Goal: Transaction & Acquisition: Purchase product/service

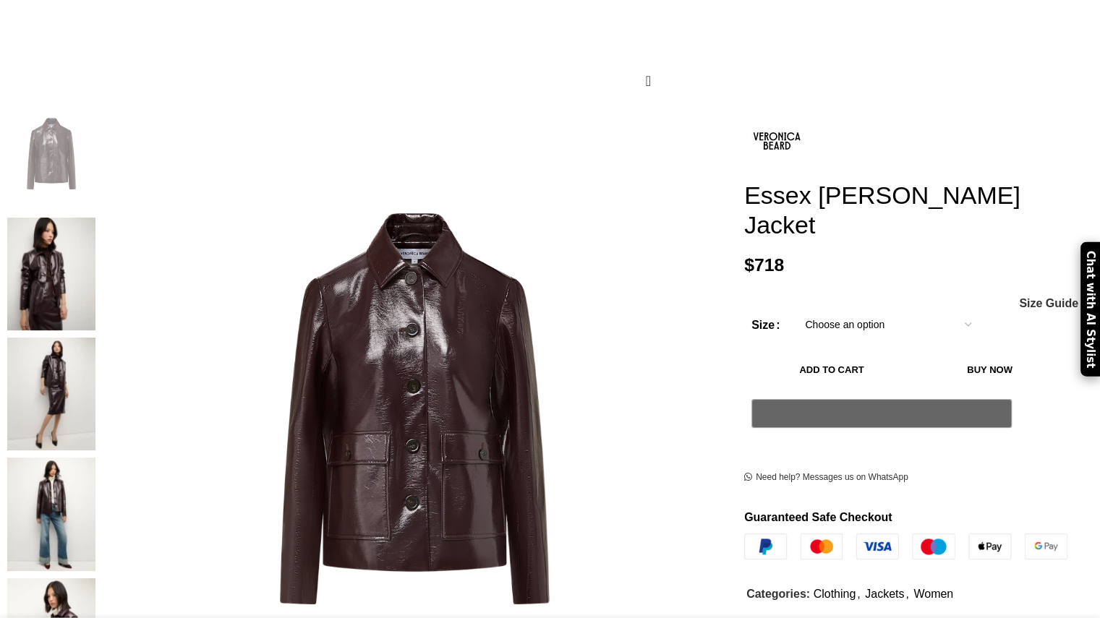
scroll to position [210, 0]
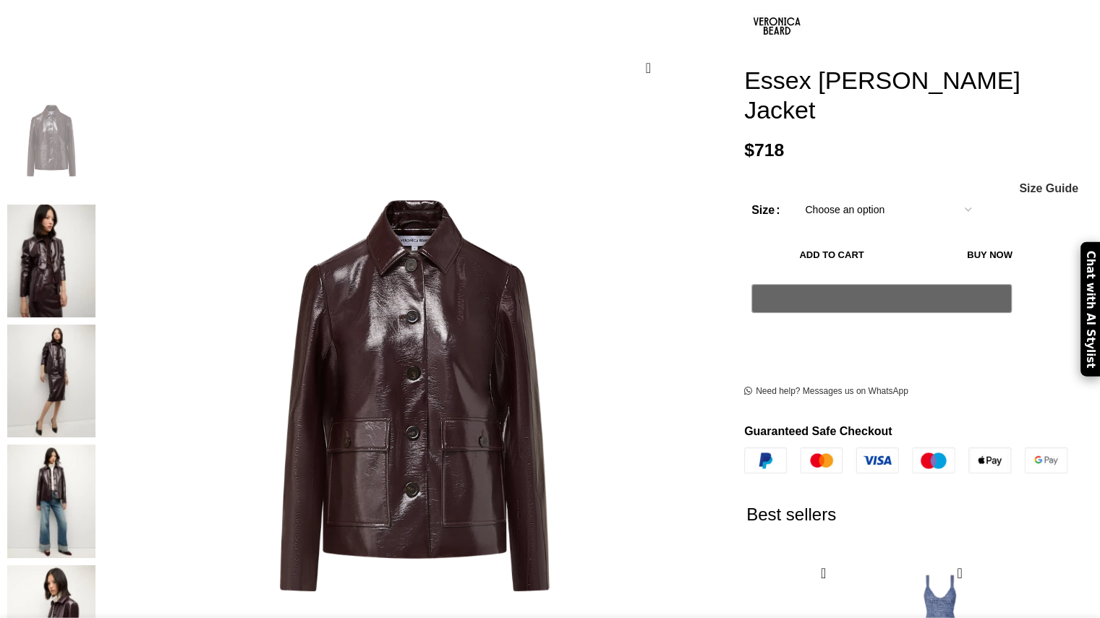
click at [794, 195] on select "Choose an option 2 UK 4 UK 6 UK 8 [GEOGRAPHIC_DATA] 10 [GEOGRAPHIC_DATA] 12 [GE…" at bounding box center [888, 210] width 188 height 30
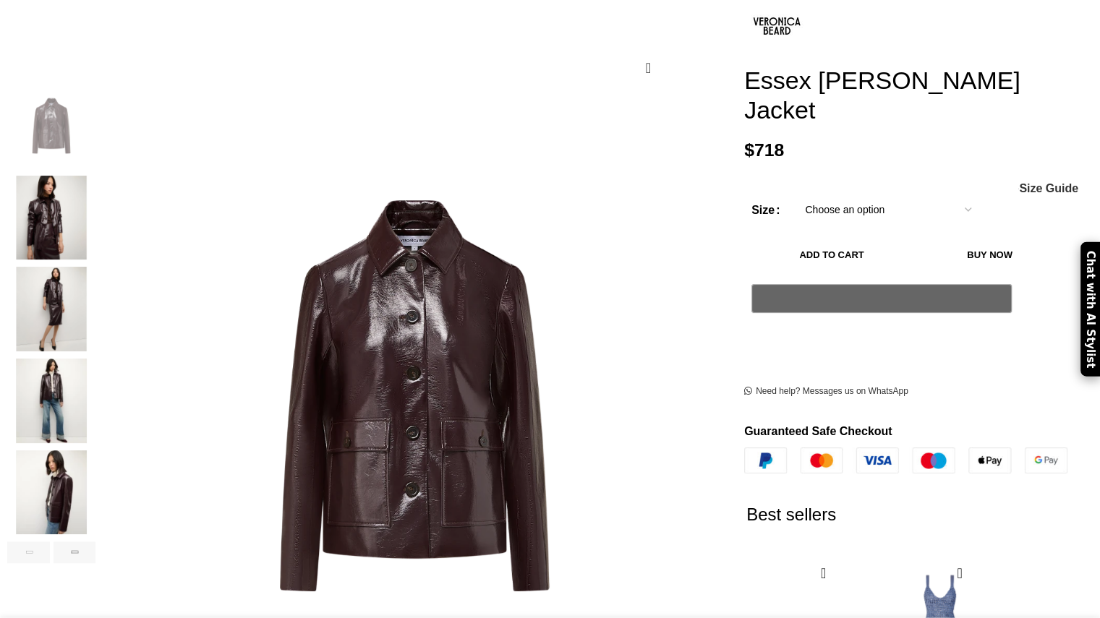
click at [794, 195] on select "Choose an option 2 UK 4 UK 6 UK 8 [GEOGRAPHIC_DATA] 10 [GEOGRAPHIC_DATA] 12 [GE…" at bounding box center [888, 210] width 188 height 30
select select "2-[GEOGRAPHIC_DATA]"
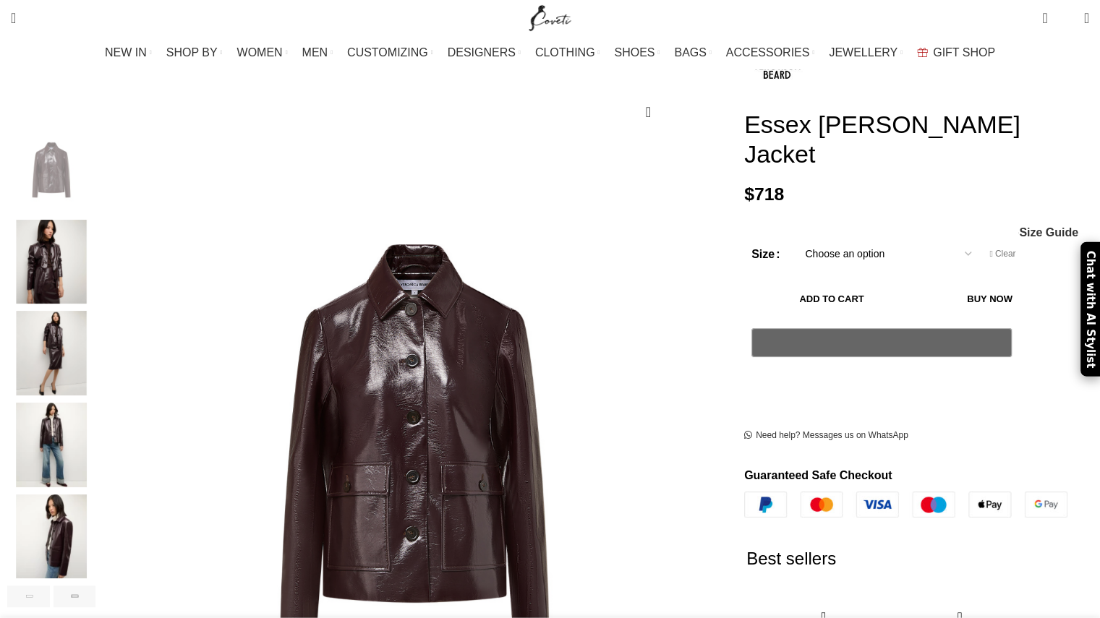
scroll to position [167, 0]
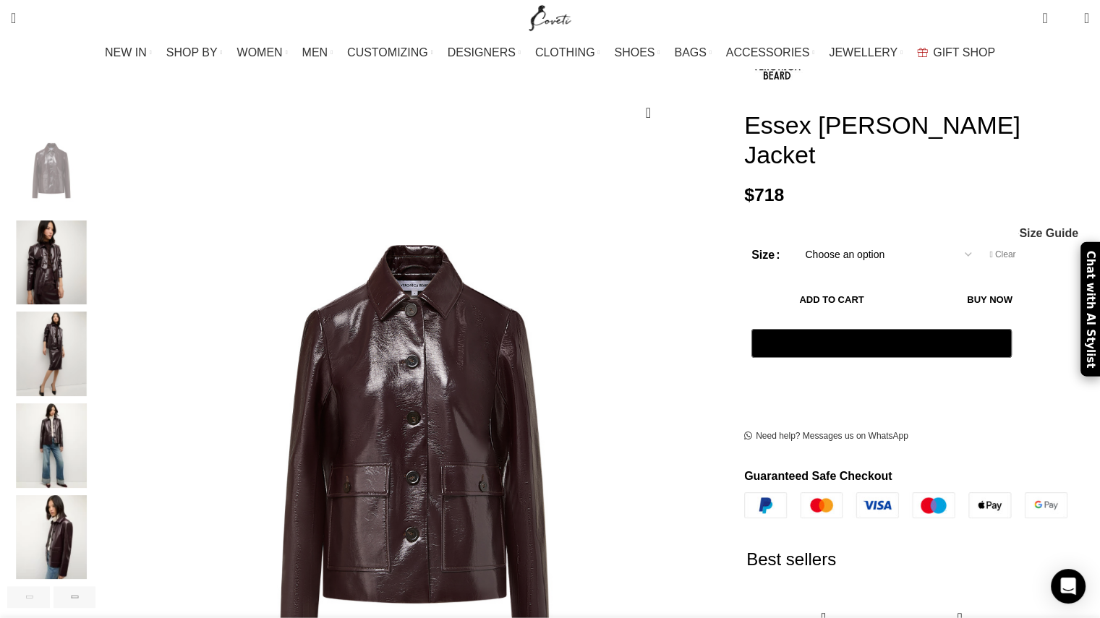
click at [95, 413] on img "4 / 6" at bounding box center [51, 445] width 88 height 85
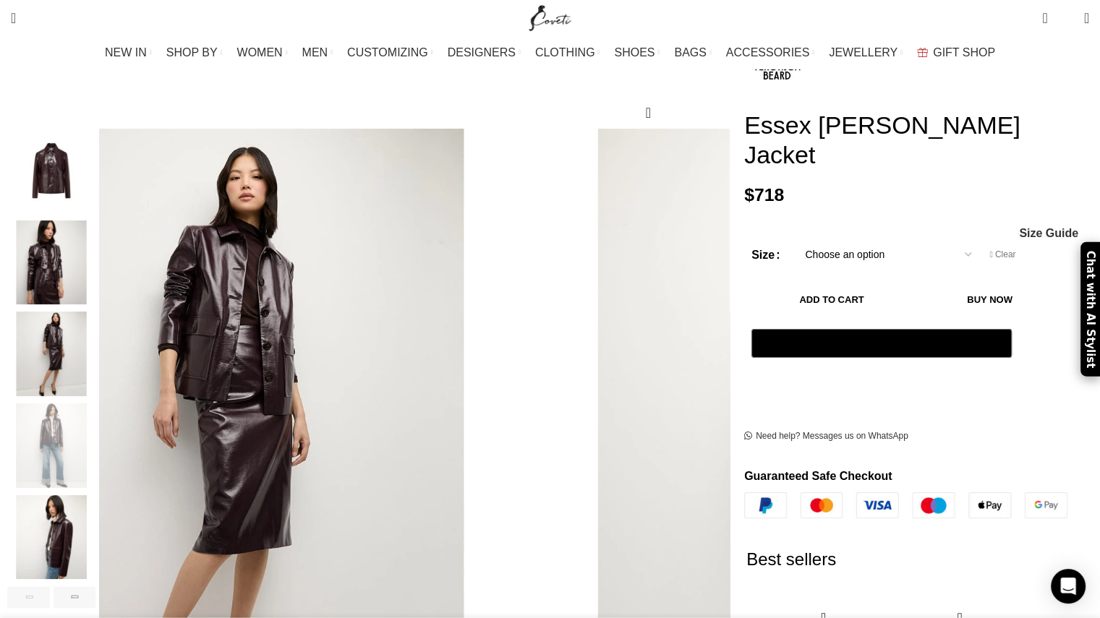
click at [95, 312] on img "3 / 6" at bounding box center [51, 354] width 88 height 85
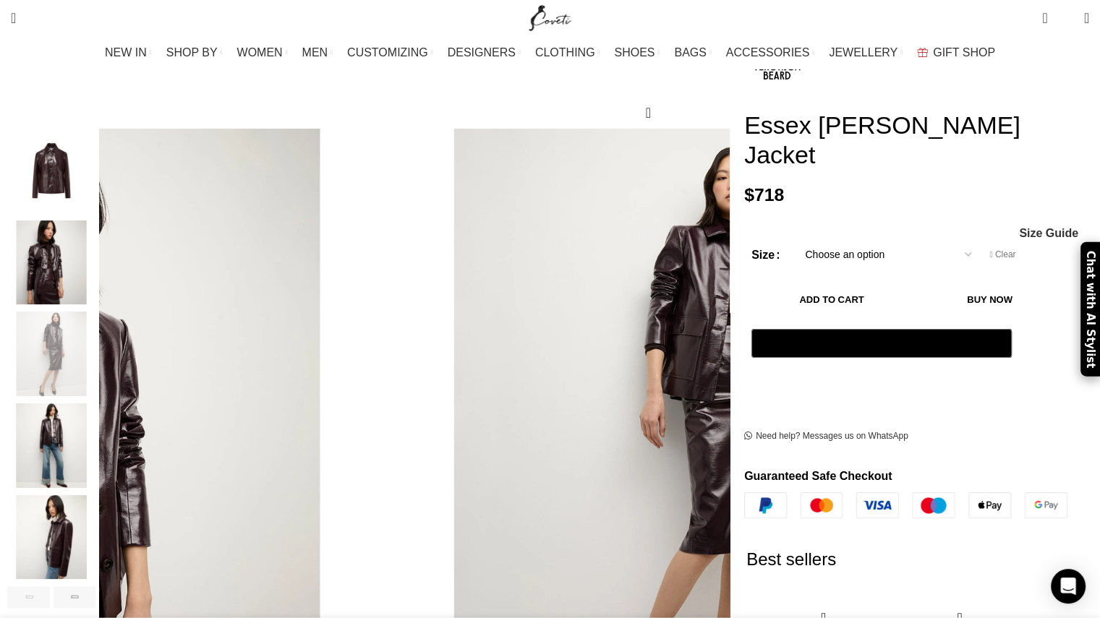
click at [95, 513] on img "5 / 6" at bounding box center [51, 537] width 88 height 85
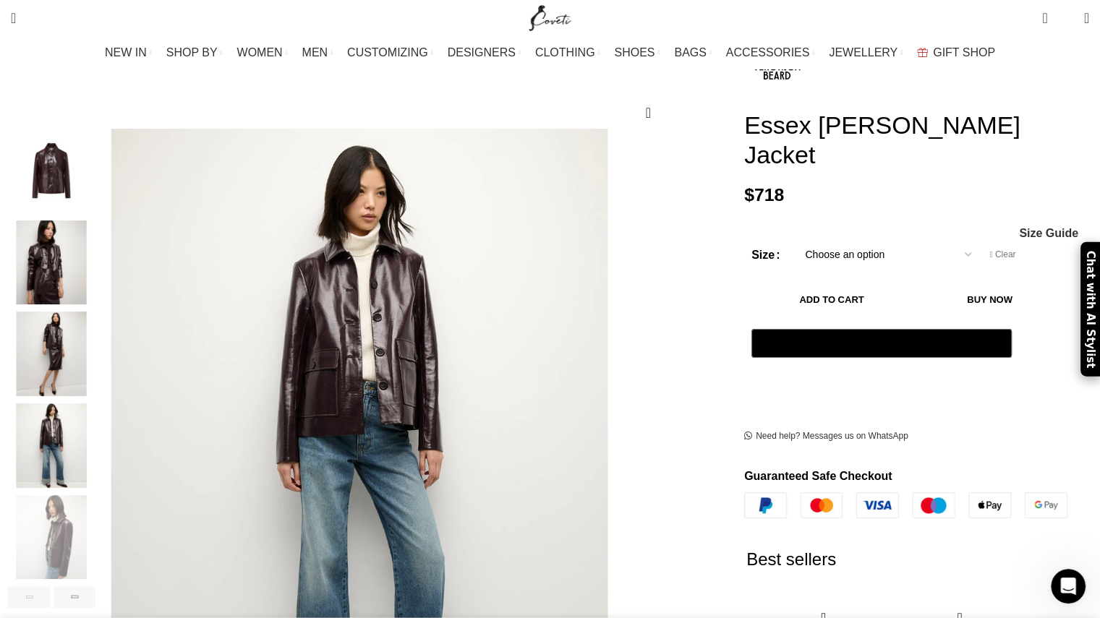
scroll to position [0, 609]
